Goal: Information Seeking & Learning: Check status

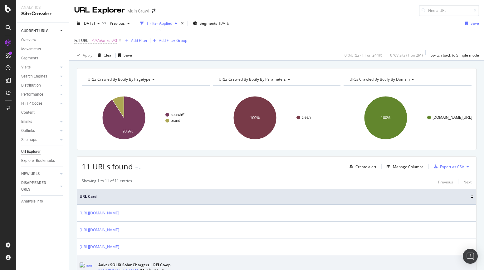
scroll to position [160, 0]
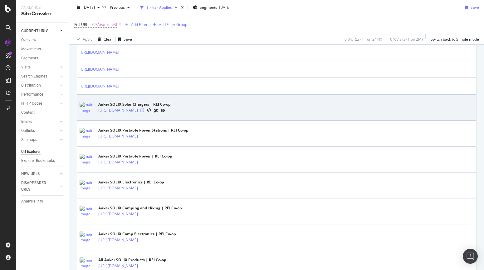
click at [144, 110] on icon at bounding box center [142, 110] width 4 height 4
click at [151, 110] on icon at bounding box center [149, 110] width 5 height 4
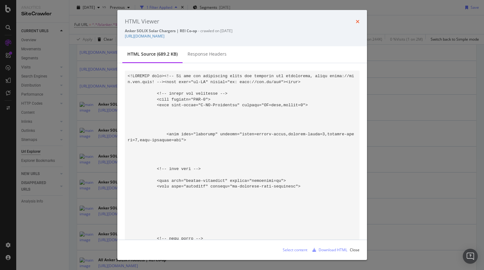
click at [357, 21] on icon "times" at bounding box center [358, 21] width 4 height 5
click at [357, 21] on div "Full URL = ^.*/b/anker.*$ Add Filter Add Filter Group" at bounding box center [276, 24] width 405 height 19
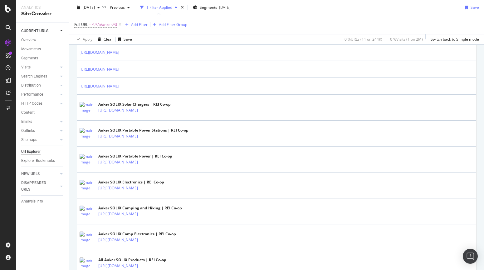
click at [357, 21] on div "Full URL = ^.*/b/anker.*$ Add Filter Add Filter Group" at bounding box center [276, 24] width 405 height 19
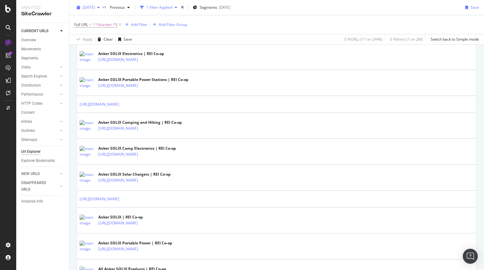
click at [82, 7] on div "button" at bounding box center [78, 8] width 8 height 4
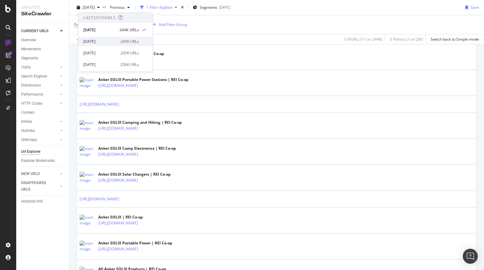
click at [96, 42] on div "[DATE]" at bounding box center [99, 42] width 33 height 6
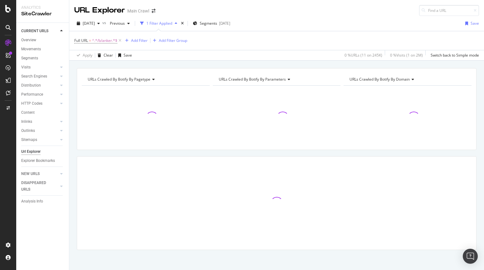
click at [274, 45] on div "Full URL = ^.*/b/anker.*$ Add Filter Add Filter Group" at bounding box center [276, 40] width 405 height 19
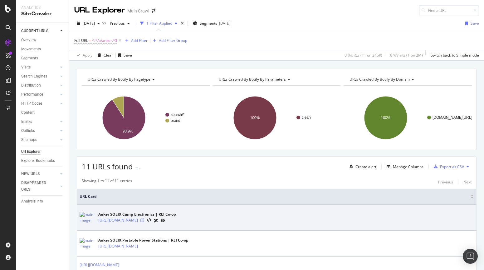
click at [144, 220] on icon at bounding box center [142, 220] width 4 height 4
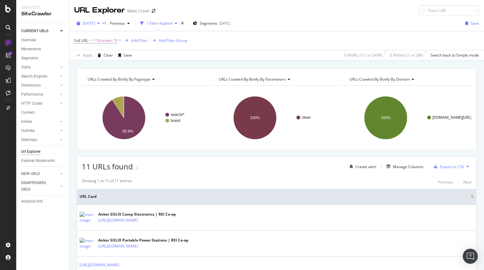
click at [95, 23] on span "[DATE]" at bounding box center [89, 23] width 12 height 5
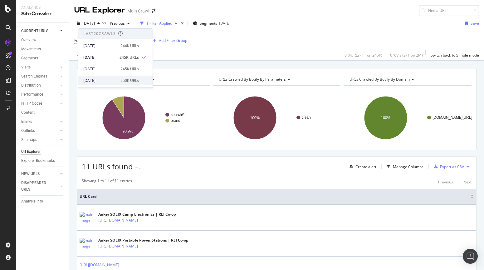
click at [99, 79] on div "[DATE]" at bounding box center [99, 81] width 33 height 6
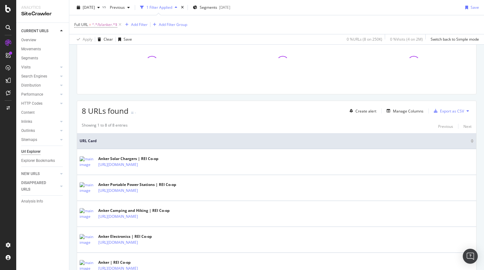
scroll to position [60, 0]
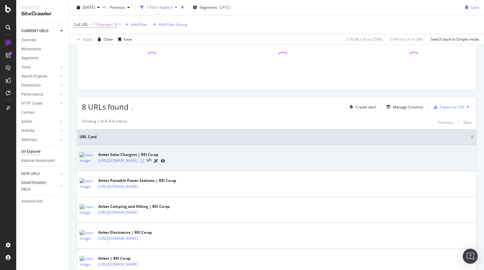
click at [144, 160] on icon at bounding box center [142, 161] width 4 height 4
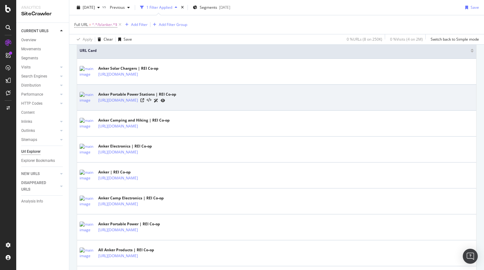
scroll to position [178, 0]
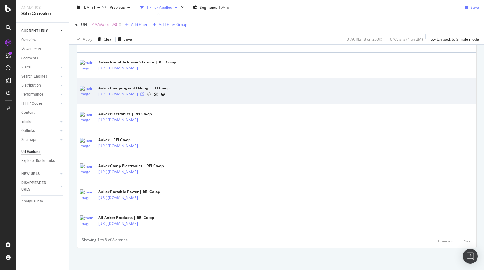
click at [144, 93] on icon at bounding box center [142, 94] width 4 height 4
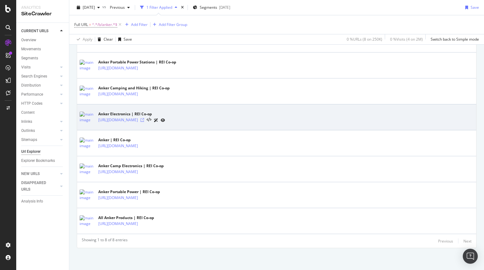
click at [144, 119] on icon at bounding box center [142, 120] width 4 height 4
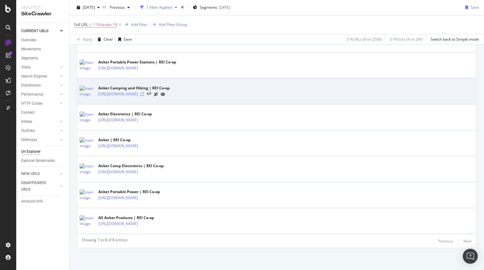
click at [144, 93] on icon at bounding box center [142, 94] width 4 height 4
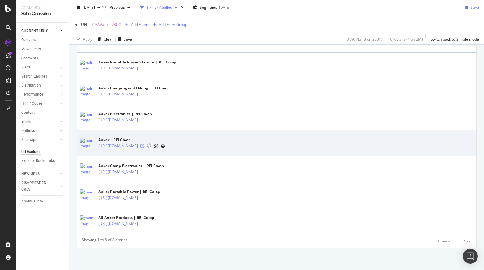
click at [144, 146] on icon at bounding box center [142, 146] width 4 height 4
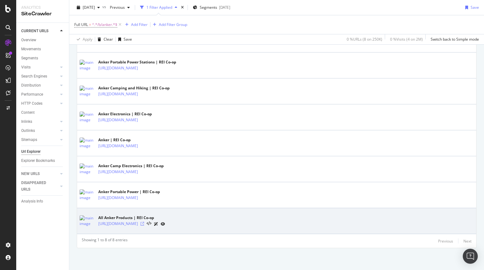
click at [144, 223] on icon at bounding box center [142, 224] width 4 height 4
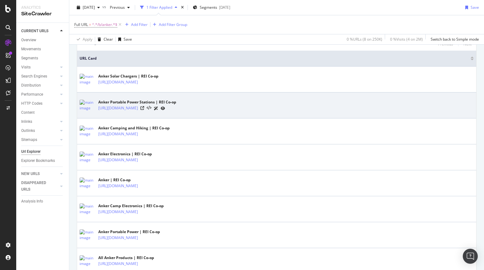
scroll to position [147, 0]
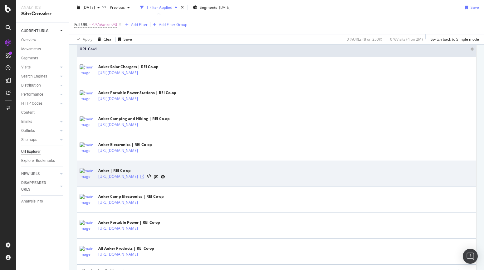
click at [144, 176] on icon at bounding box center [142, 176] width 4 height 4
click at [144, 177] on icon at bounding box center [142, 176] width 4 height 4
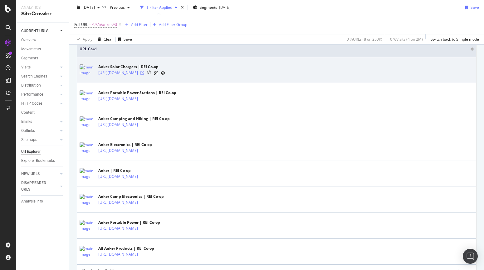
click at [144, 73] on icon at bounding box center [142, 73] width 4 height 4
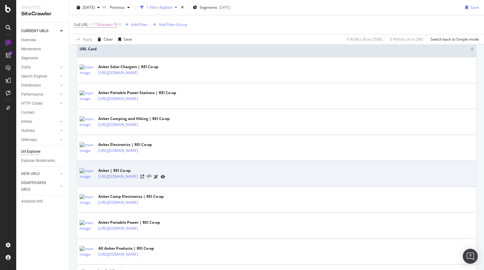
scroll to position [178, 0]
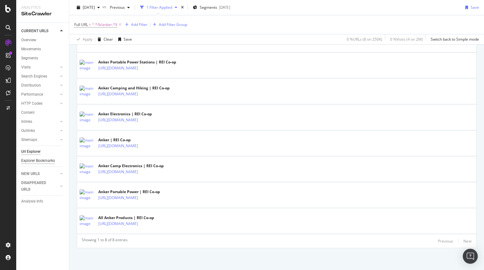
click at [41, 160] on div "Explorer Bookmarks" at bounding box center [38, 160] width 34 height 7
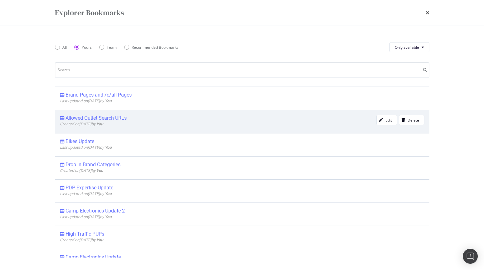
click at [115, 116] on div "Allowed Outlet Search URLs" at bounding box center [96, 118] width 61 height 6
